Goal: Navigation & Orientation: Find specific page/section

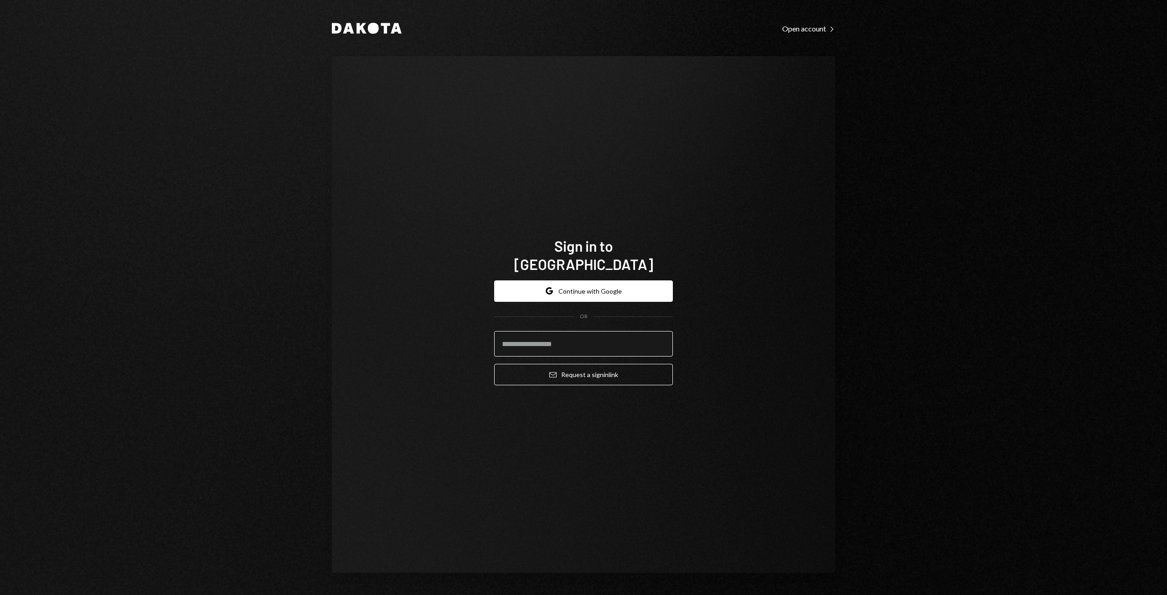
click at [537, 342] on input "email" at bounding box center [583, 344] width 179 height 26
type input "**********"
click at [551, 374] on button "Email Request a sign in link" at bounding box center [583, 374] width 179 height 21
click at [551, 371] on button "Email Request a sign in link" at bounding box center [583, 374] width 179 height 21
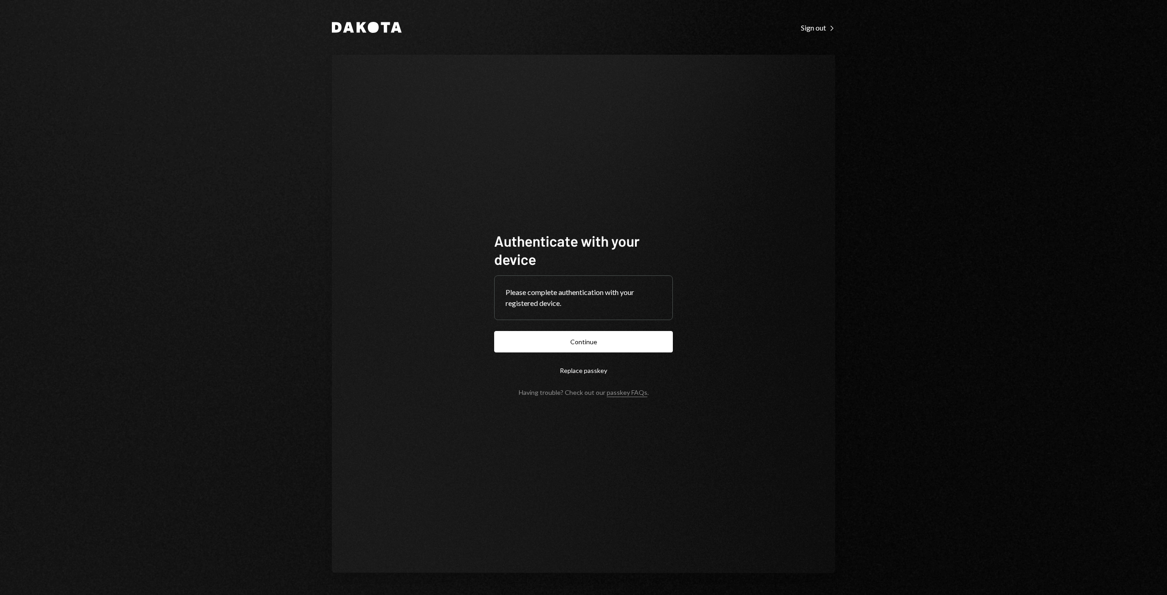
click at [558, 343] on button "Continue" at bounding box center [583, 341] width 179 height 21
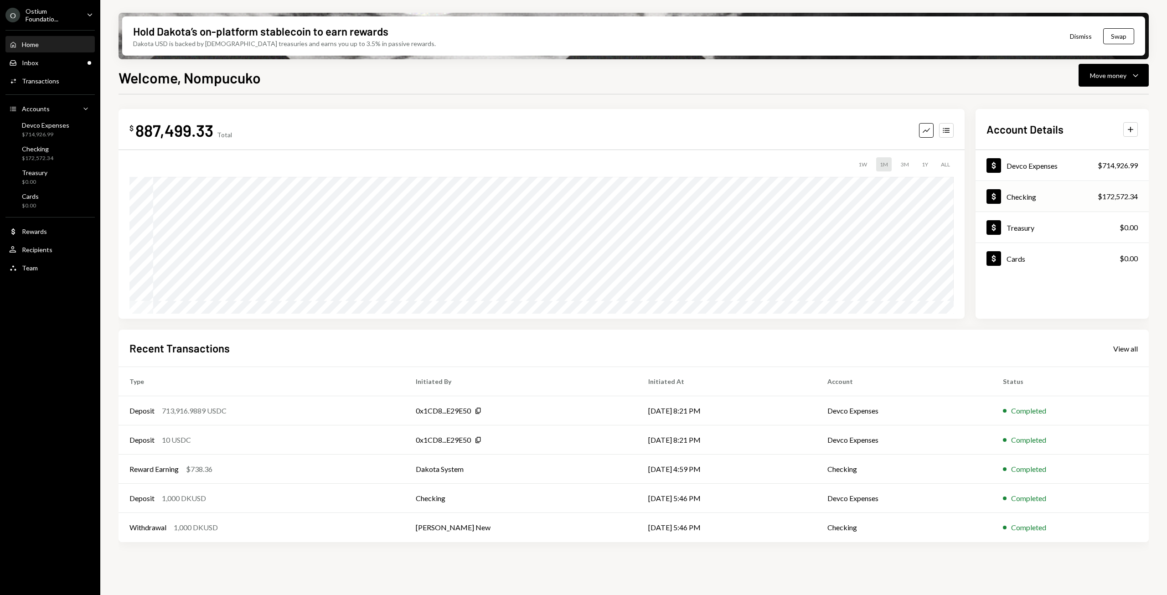
click at [1110, 195] on div "$172,572.34" at bounding box center [1117, 196] width 40 height 11
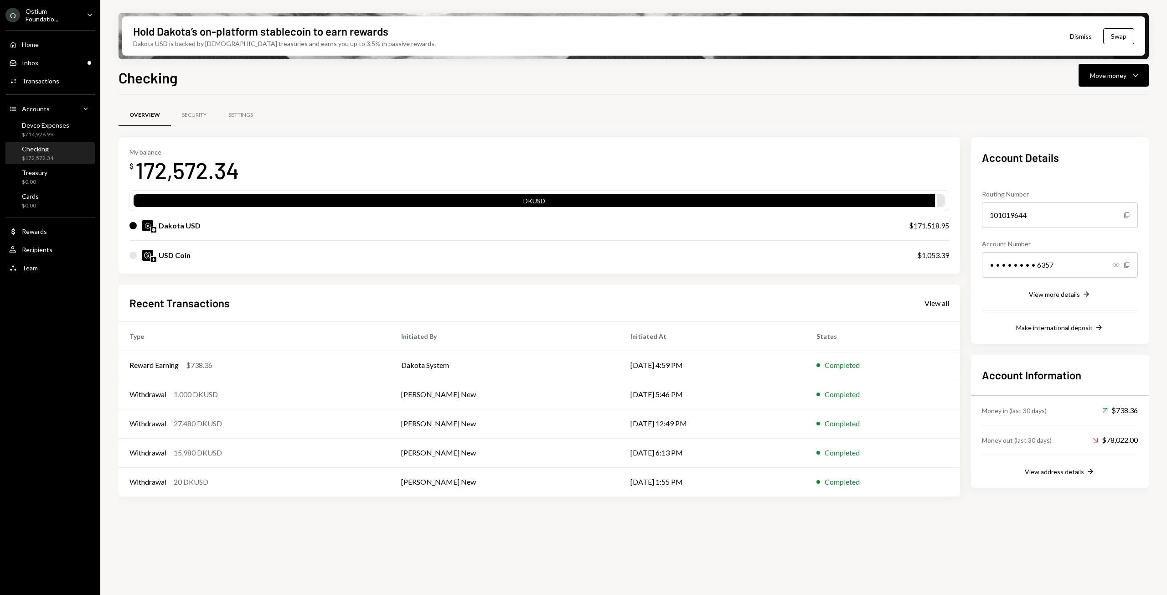
click at [1118, 264] on icon "Show" at bounding box center [1115, 264] width 7 height 7
click at [1075, 472] on div "View address details" at bounding box center [1054, 472] width 59 height 8
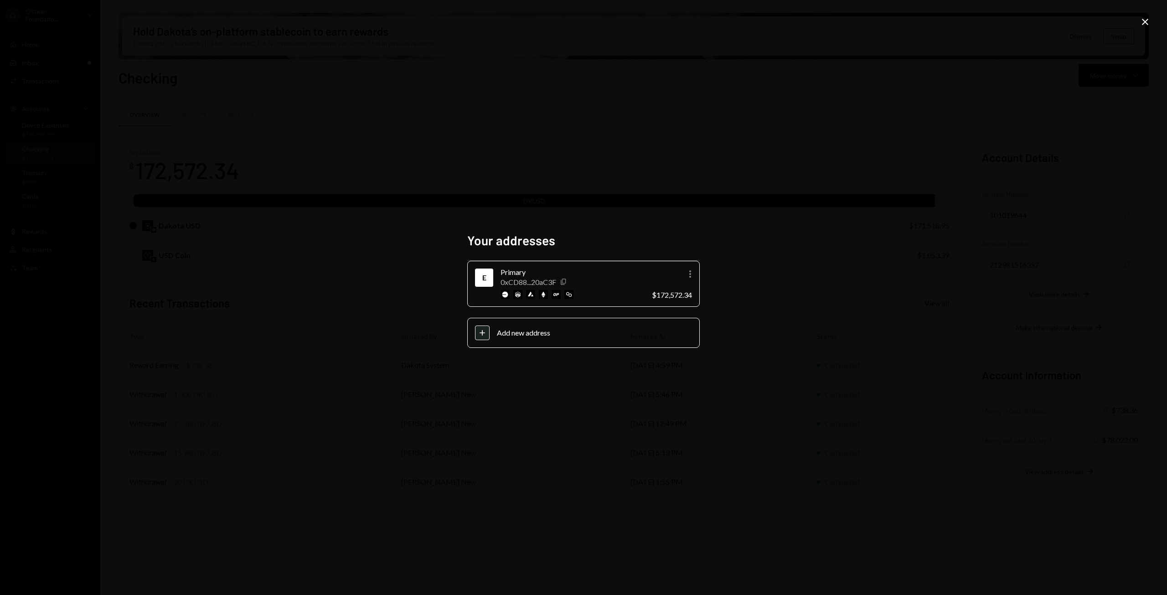
click at [563, 282] on icon "button" at bounding box center [563, 282] width 5 height 6
